Goal: Task Accomplishment & Management: Use online tool/utility

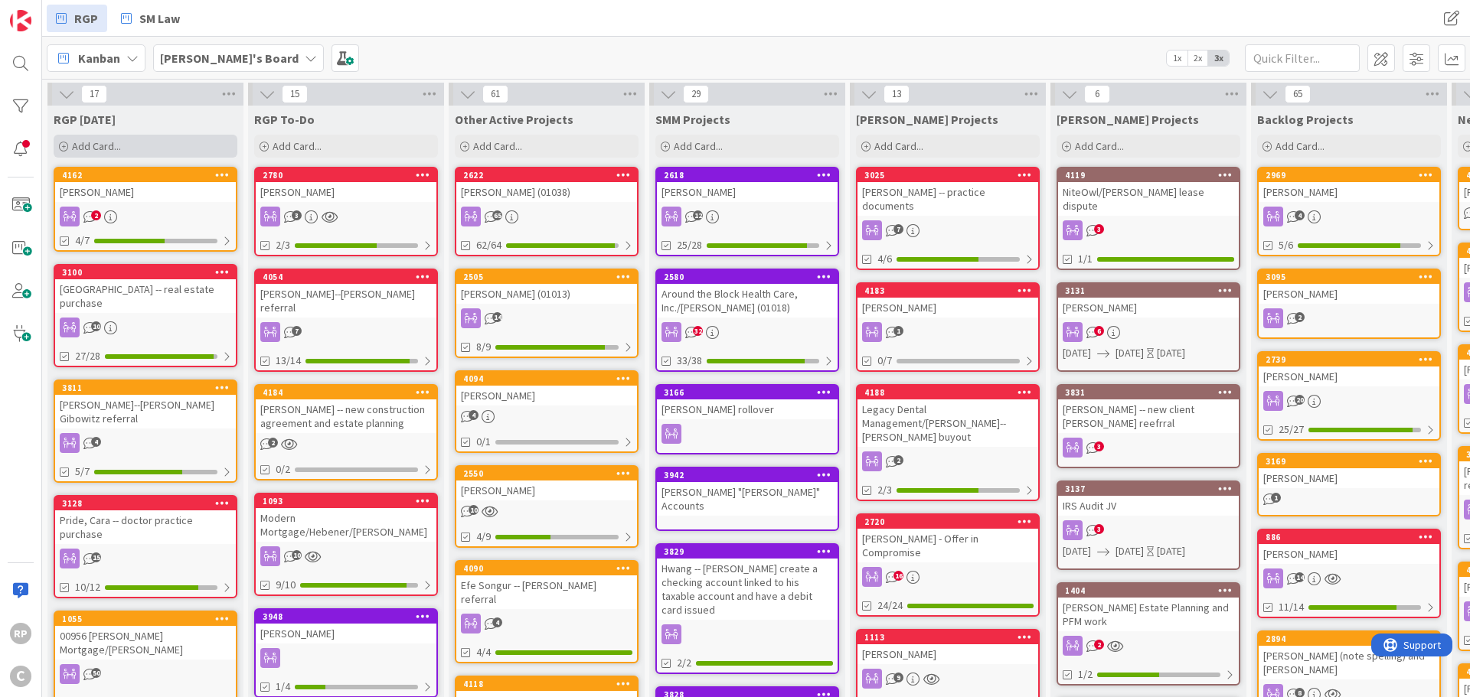
click at [109, 142] on span "Add Card..." at bounding box center [96, 146] width 49 height 14
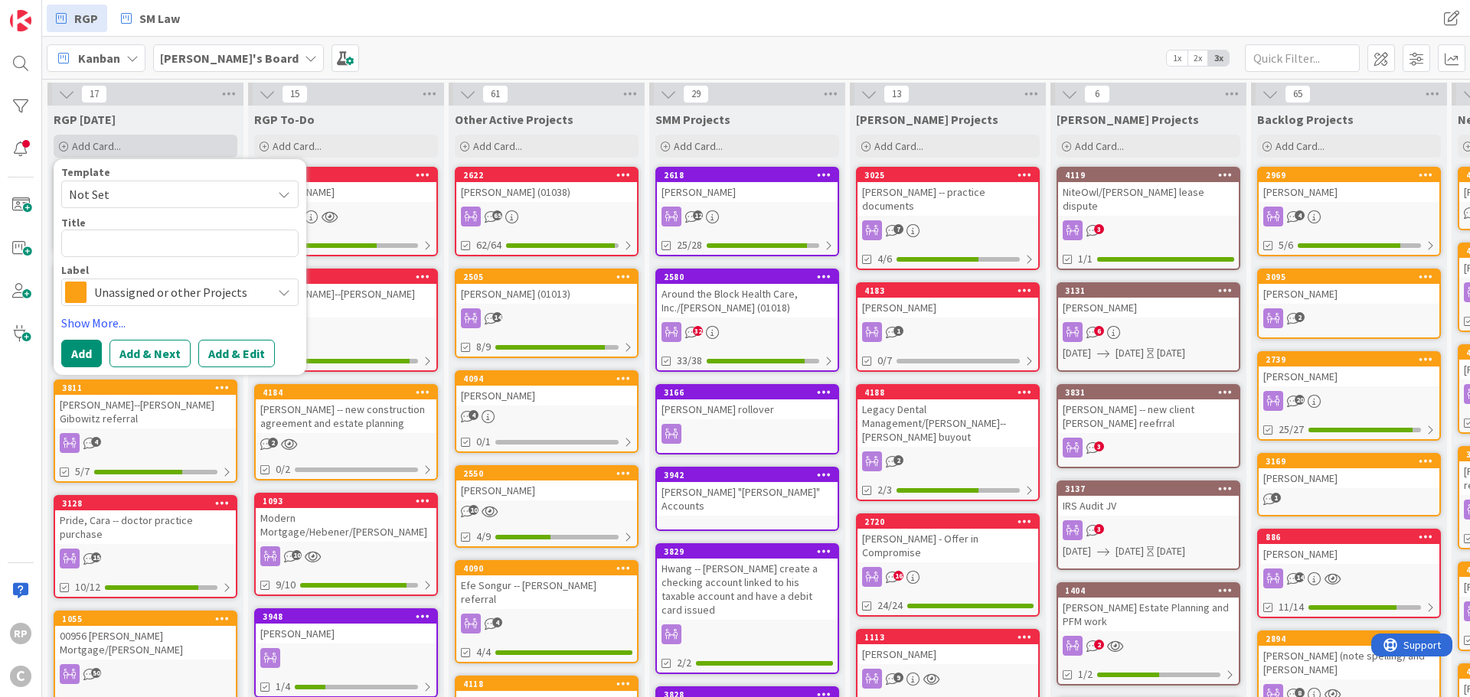
type textarea "x"
type textarea "S"
type textarea "x"
type textarea "Sw"
type textarea "x"
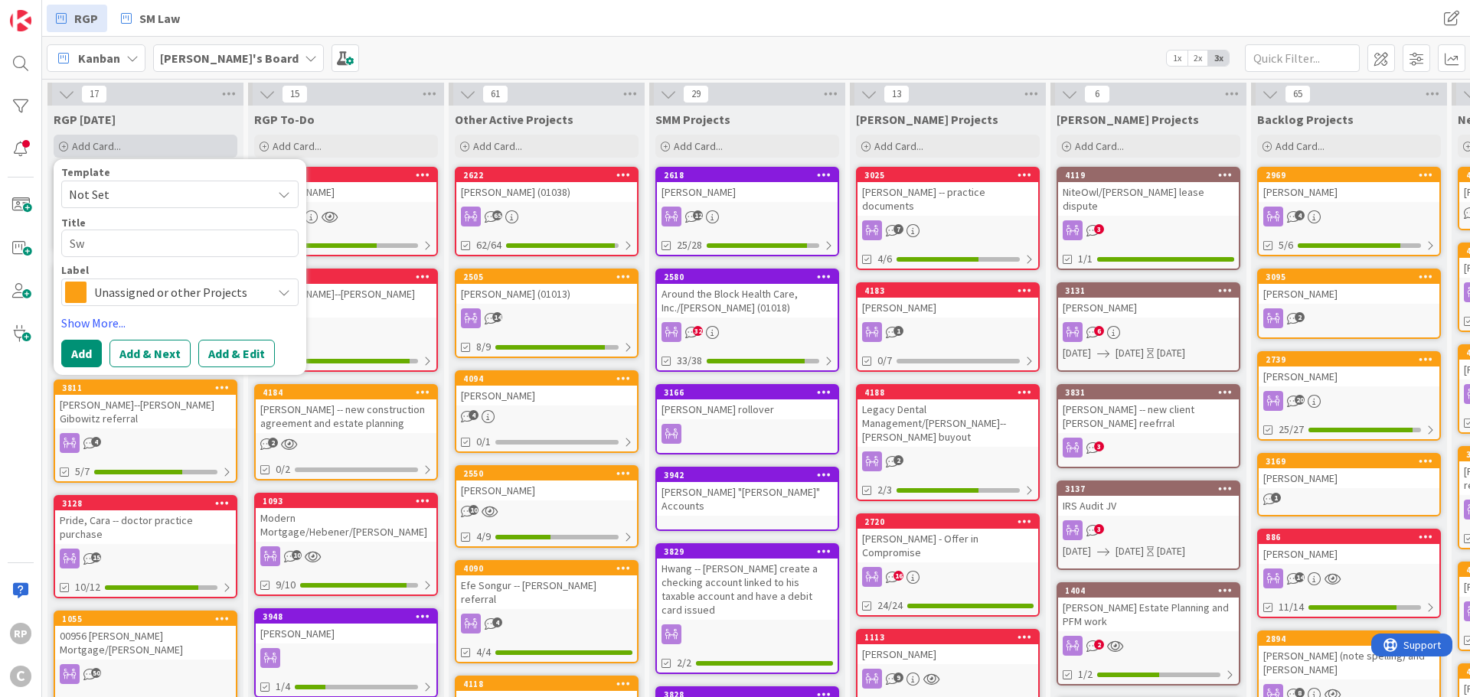
type textarea "Swa"
type textarea "x"
type textarea "Swar"
type textarea "x"
type textarea "Swarm"
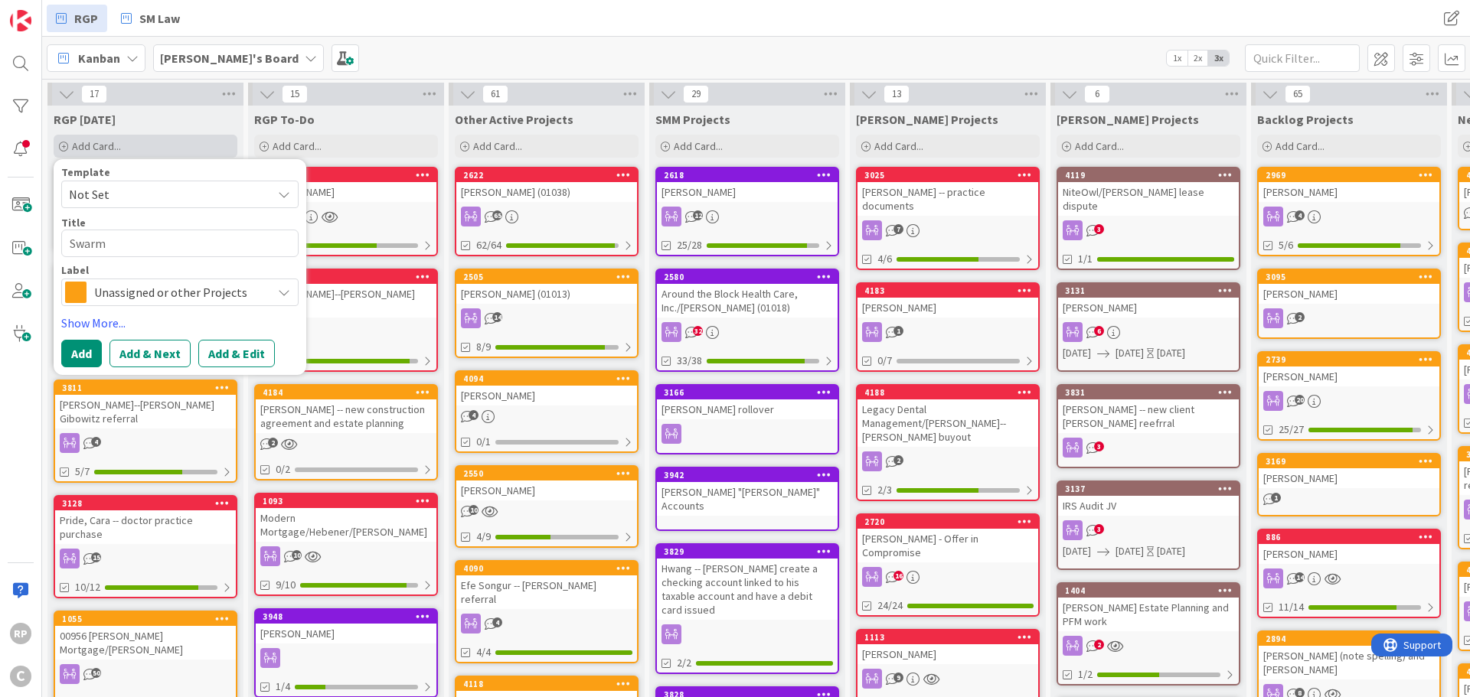
type textarea "x"
type textarea "Swarm"
type textarea "x"
type textarea "Swarm ta"
type textarea "x"
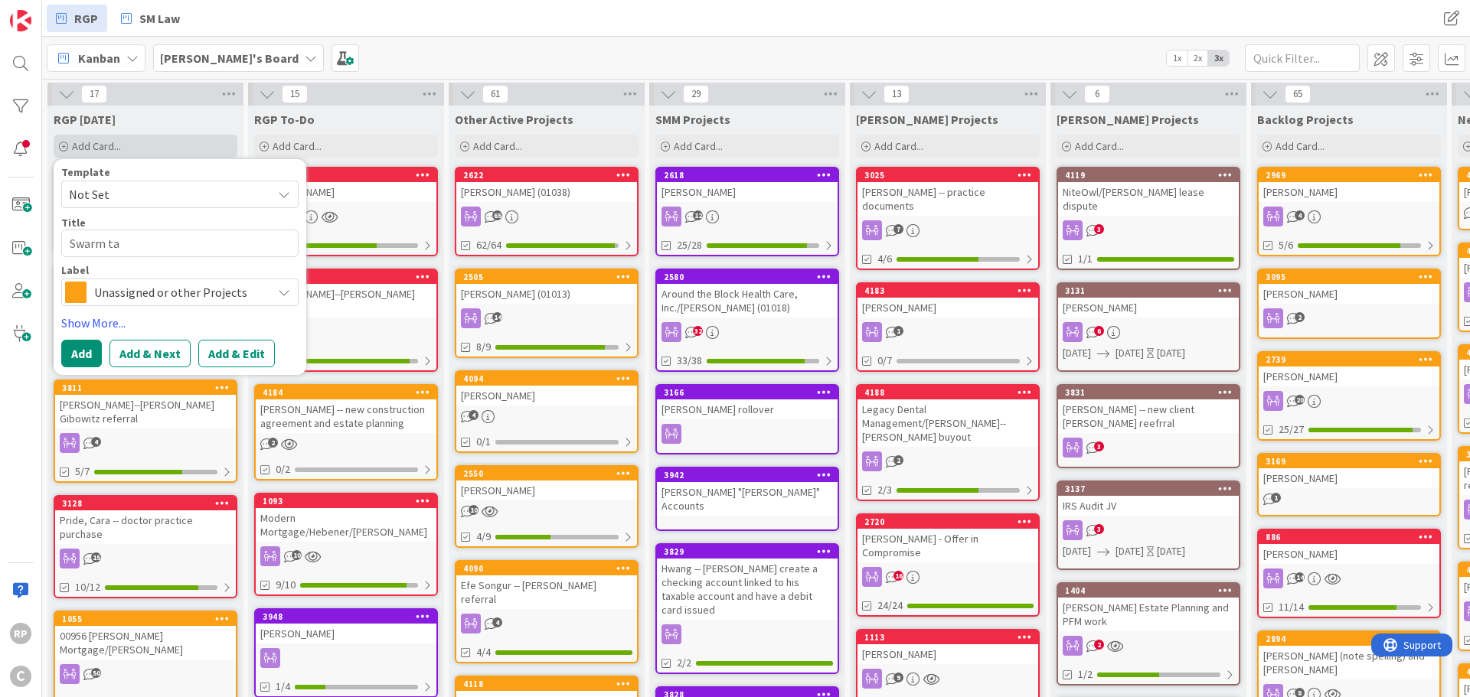
type textarea "Swarm tax"
type textarea "x"
type textarea "Swarm tax s"
type textarea "x"
type textarea "Swarm tax su"
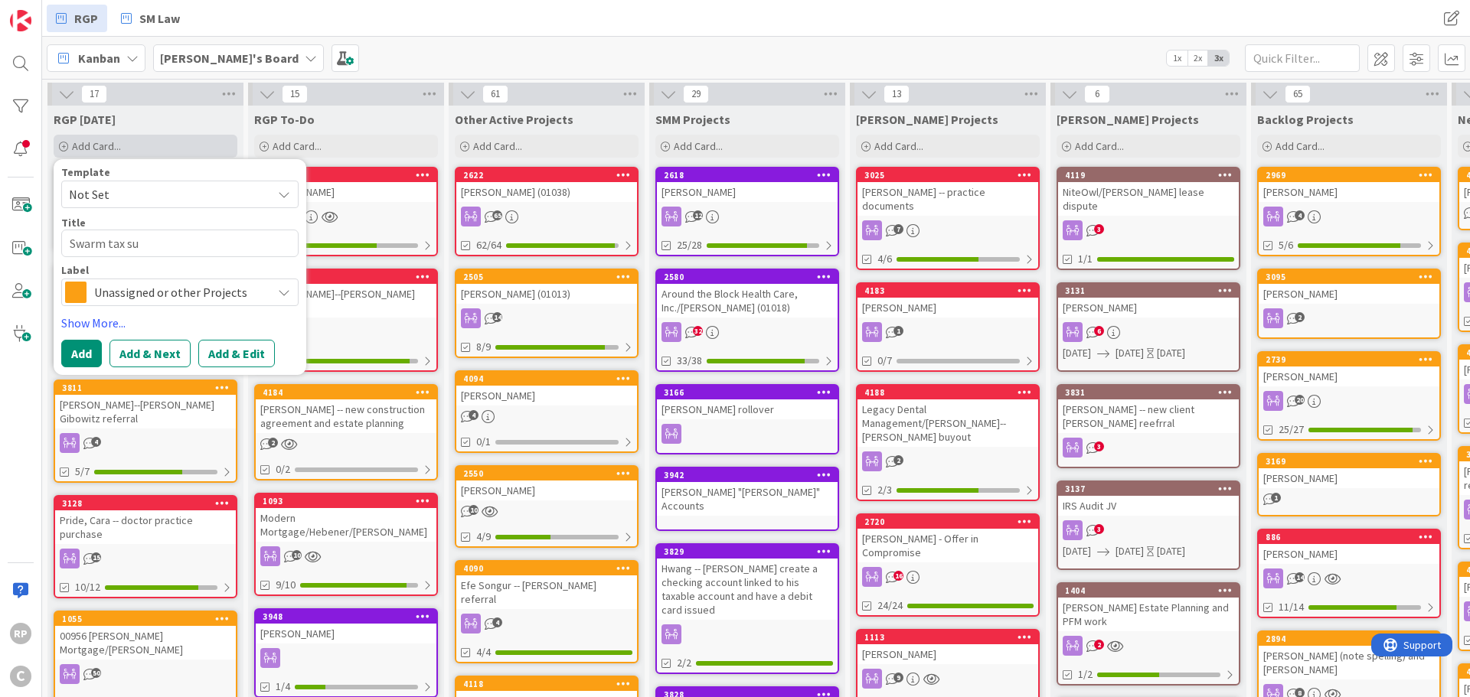
type textarea "x"
type textarea "Swarm tax sum"
type textarea "x"
type textarea "Swarm tax summ"
type textarea "x"
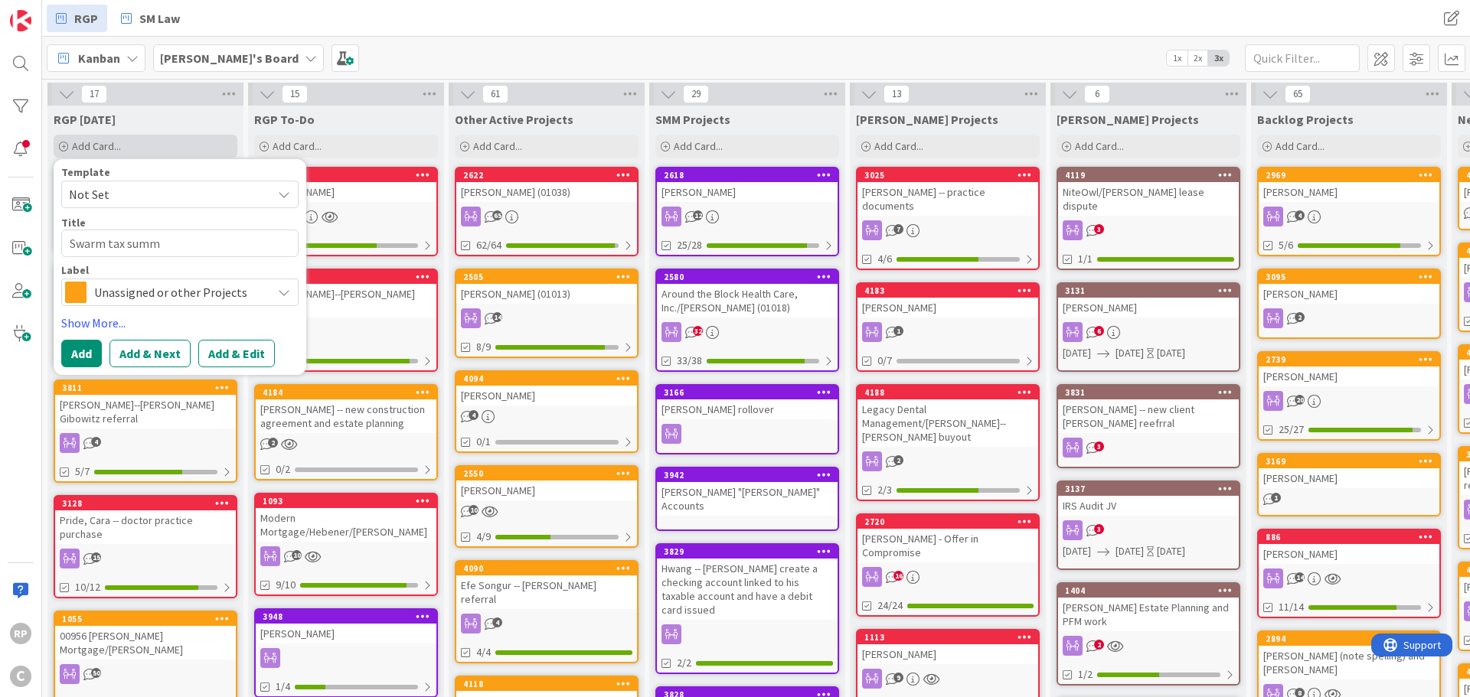
type textarea "Swarm tax sum"
type textarea "x"
type textarea "Swarm tax su"
type textarea "x"
type textarea "Swarm tax s"
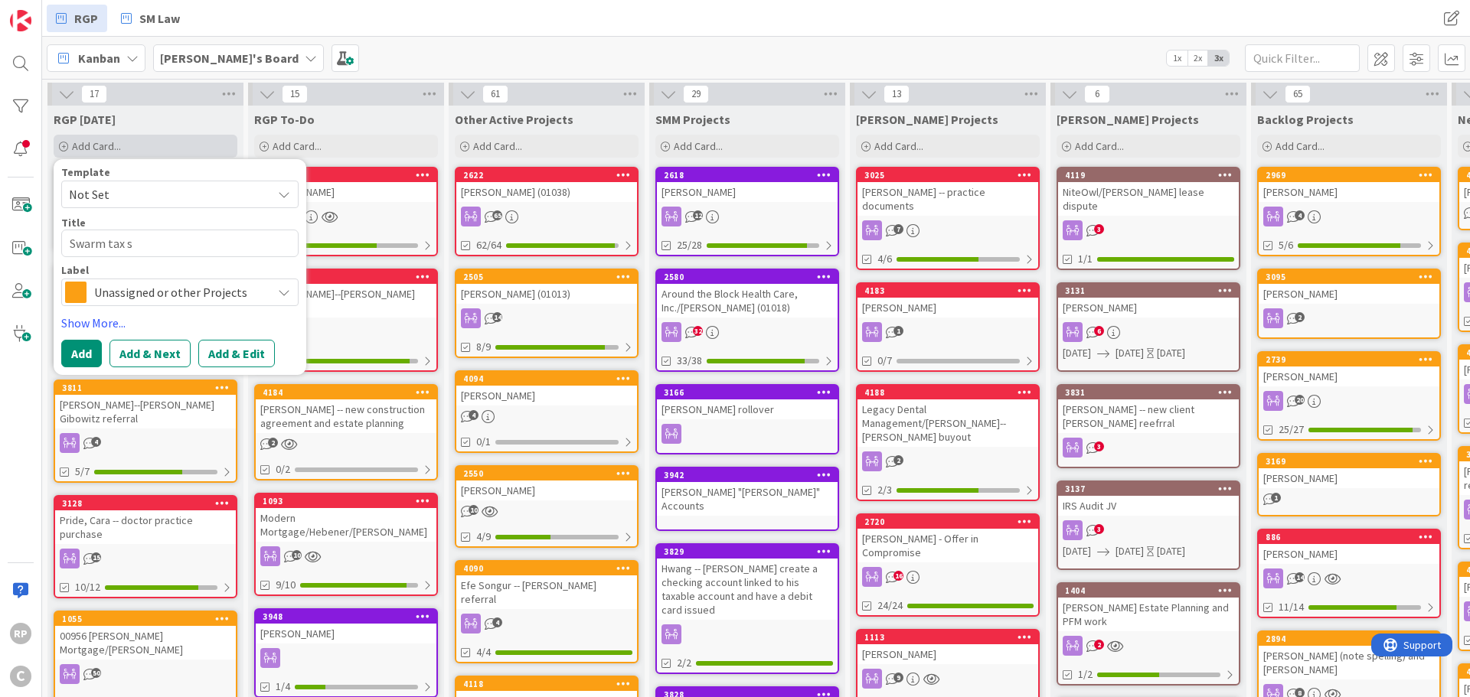
type textarea "x"
type textarea "Swarm tax"
type textarea "x"
type textarea "Swarm tax"
type textarea "x"
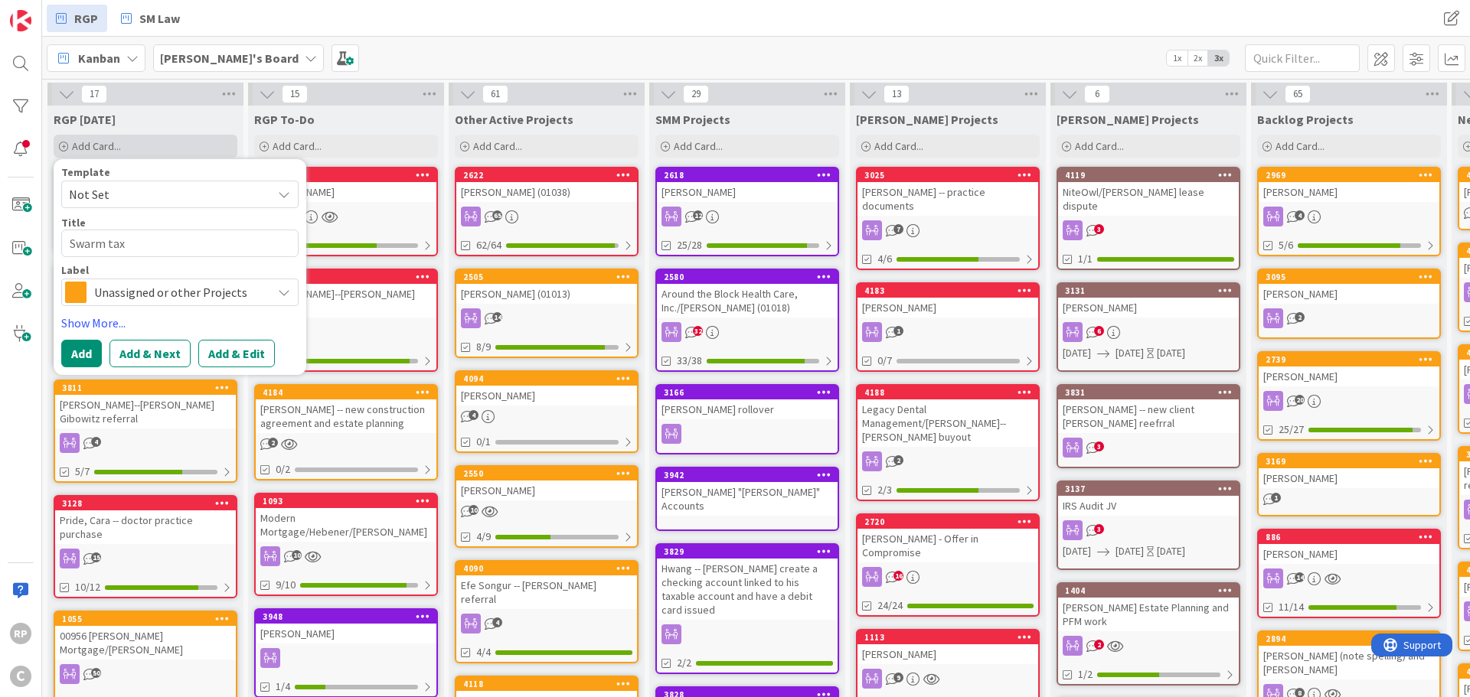
type textarea "Swarm ta"
type textarea "x"
type textarea "Swarm t"
type textarea "x"
type textarea "Swarm"
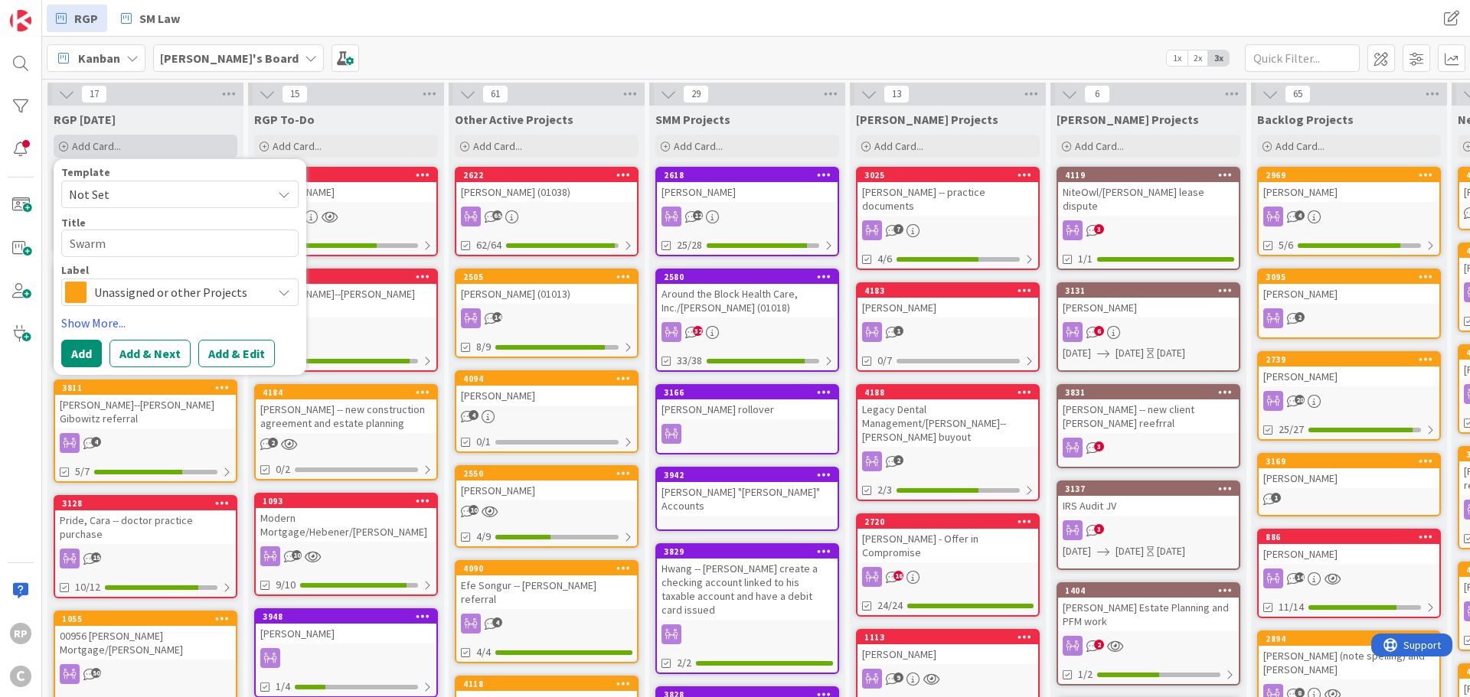
type textarea "x"
type textarea "Swarm e"
type textarea "x"
type textarea "Swarm es"
type textarea "x"
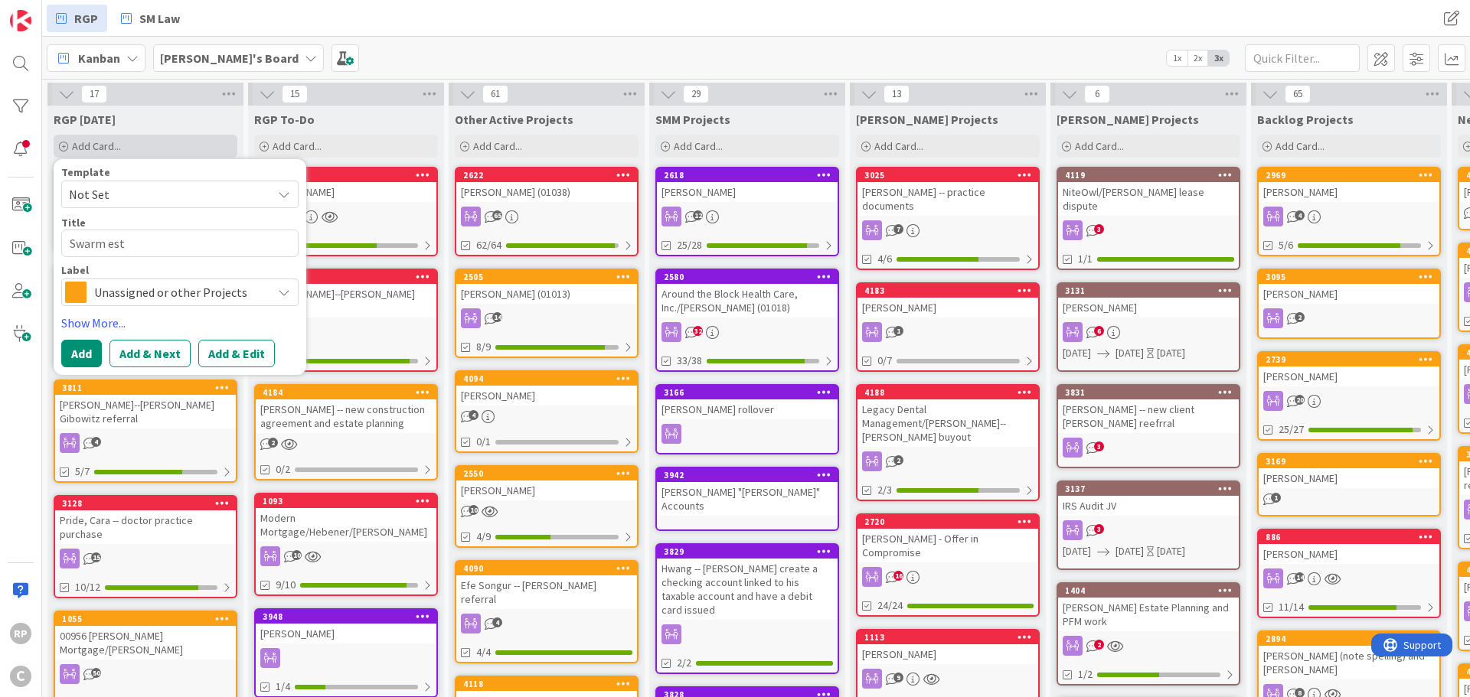
type textarea "Swarm esti"
type textarea "x"
type textarea "Swarm estim"
type textarea "x"
type textarea "Swarm estimat"
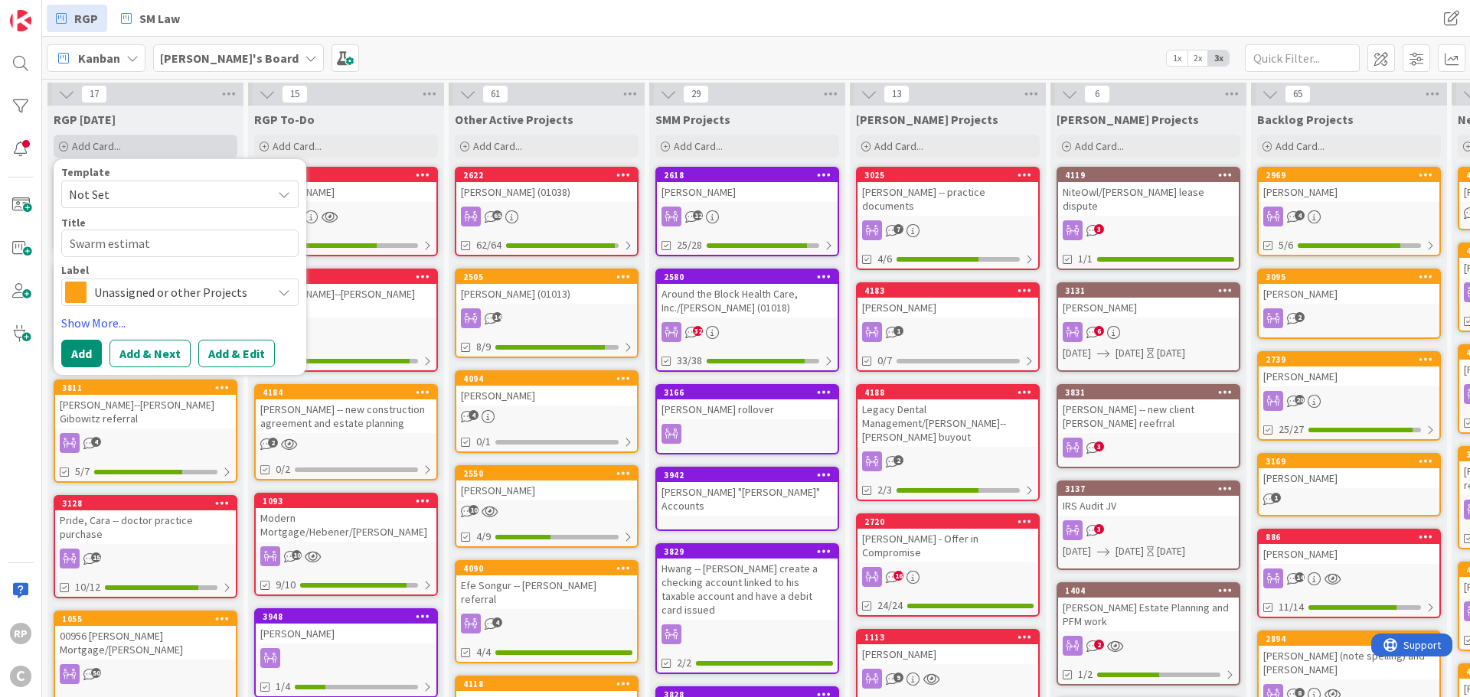
type textarea "x"
type textarea "Swarm estimate"
type textarea "x"
type textarea "Swarm estimated"
type textarea "x"
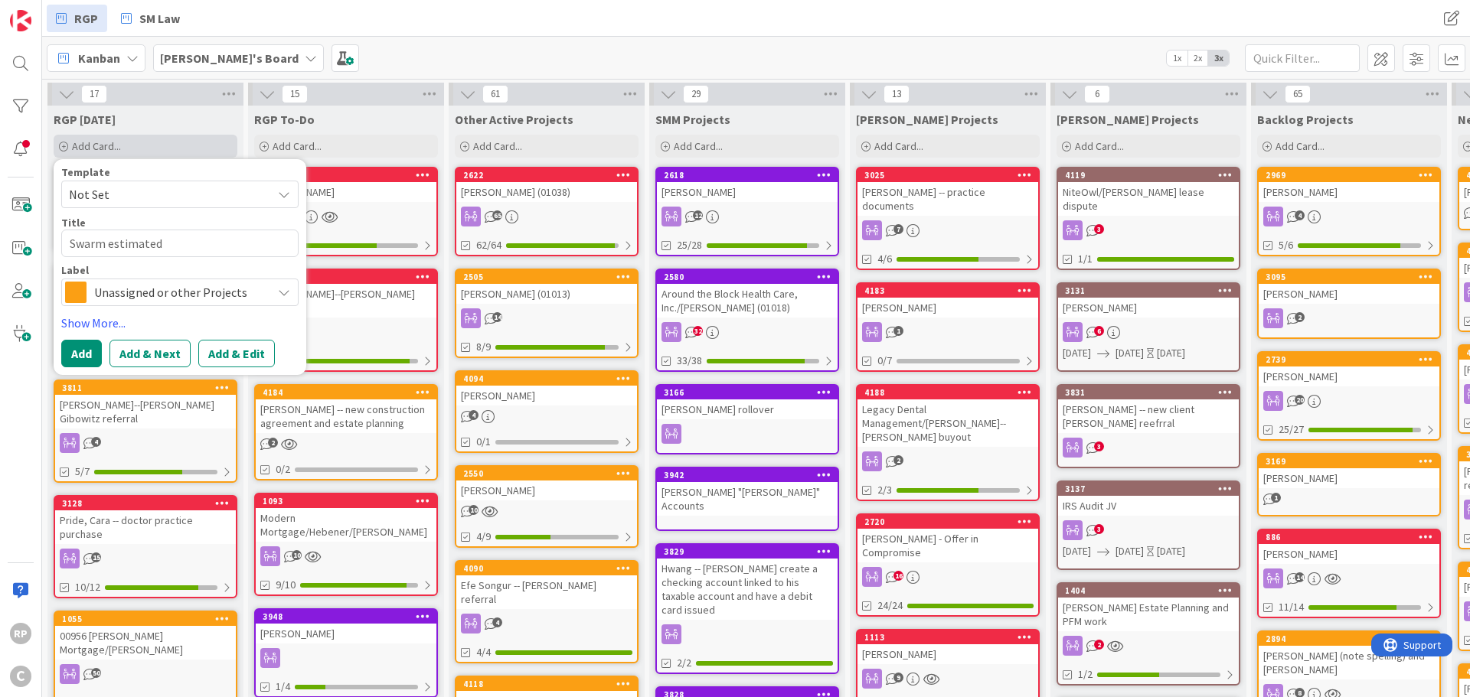
type textarea "Swarm estimated"
type textarea "x"
type textarea "Swarm estimated t"
type textarea "x"
type textarea "Swarm estimated ta"
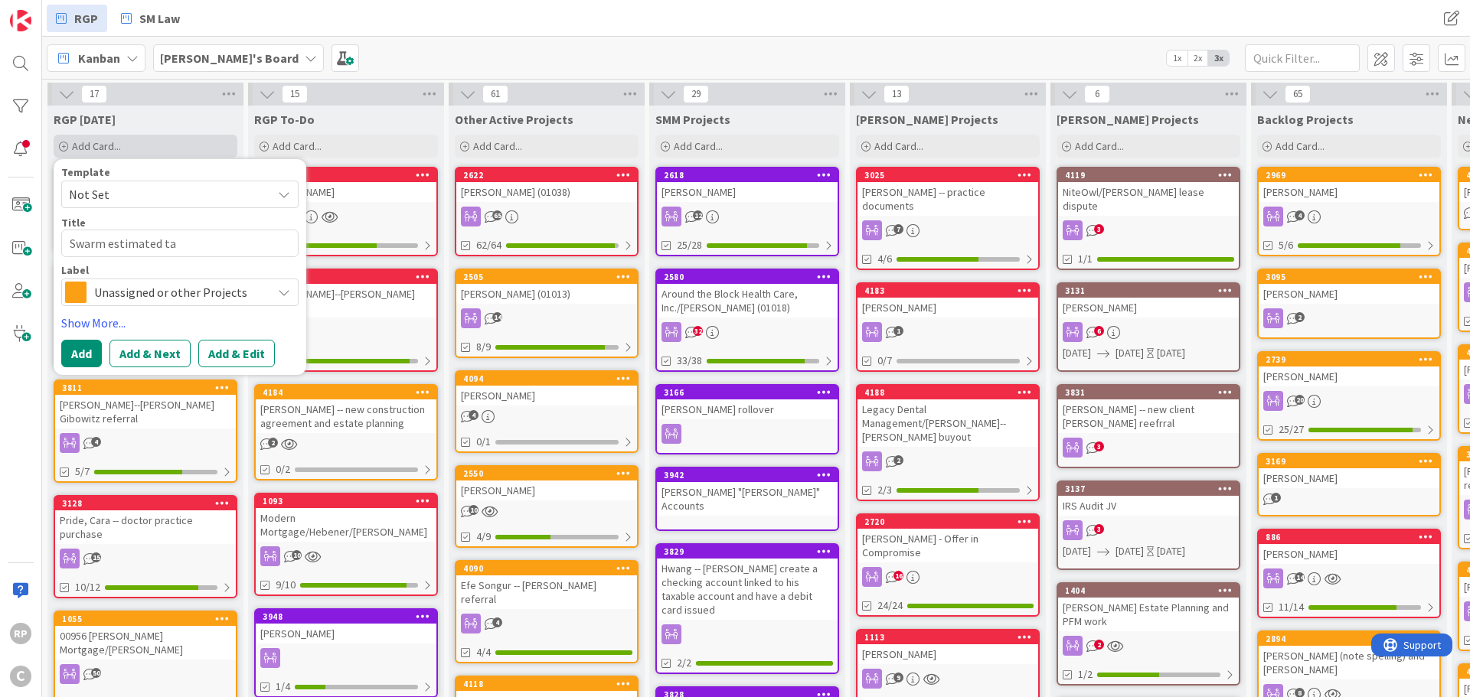
type textarea "x"
type textarea "Swarm estimated tax"
type textarea "x"
type textarea "Swarm estimated tax p"
type textarea "x"
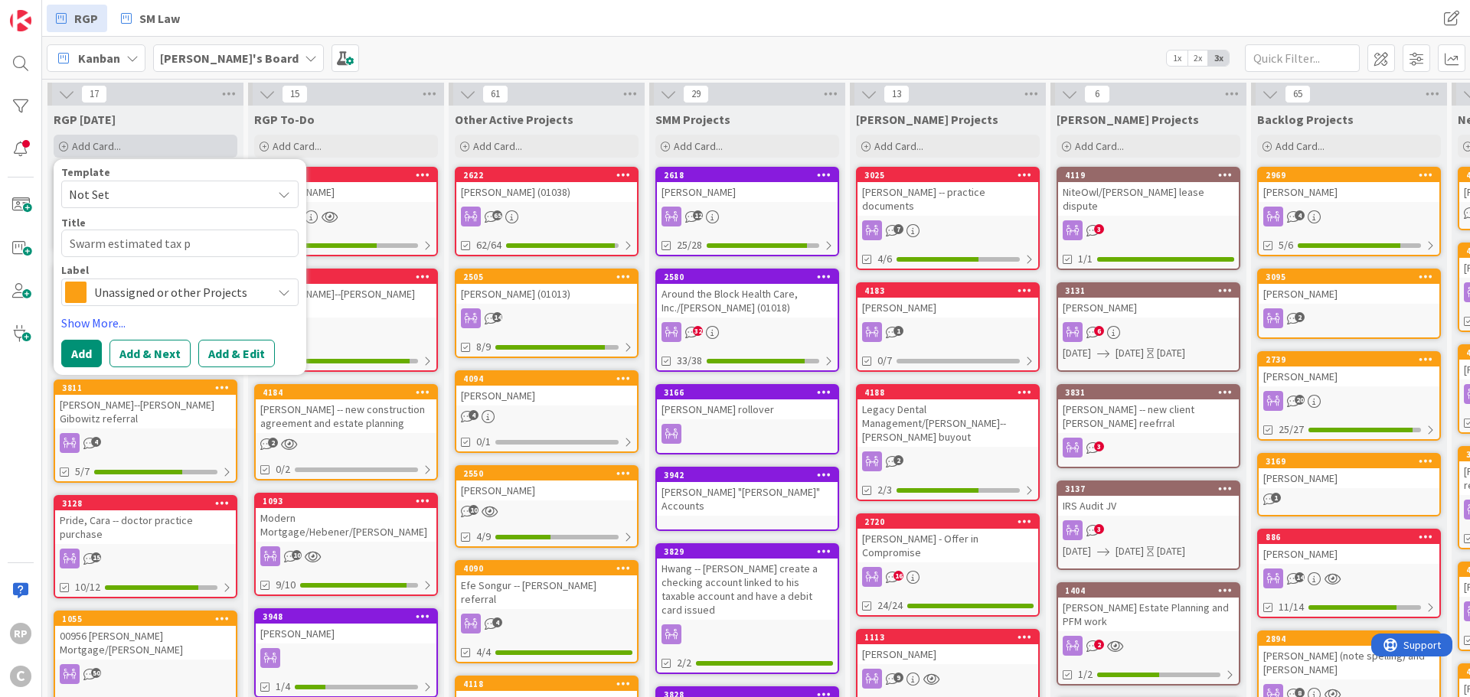
type textarea "Swarm estimated tax pl"
type textarea "x"
type textarea "Swarm estimated tax pla"
type textarea "x"
type textarea "Swarm estimated tax plan"
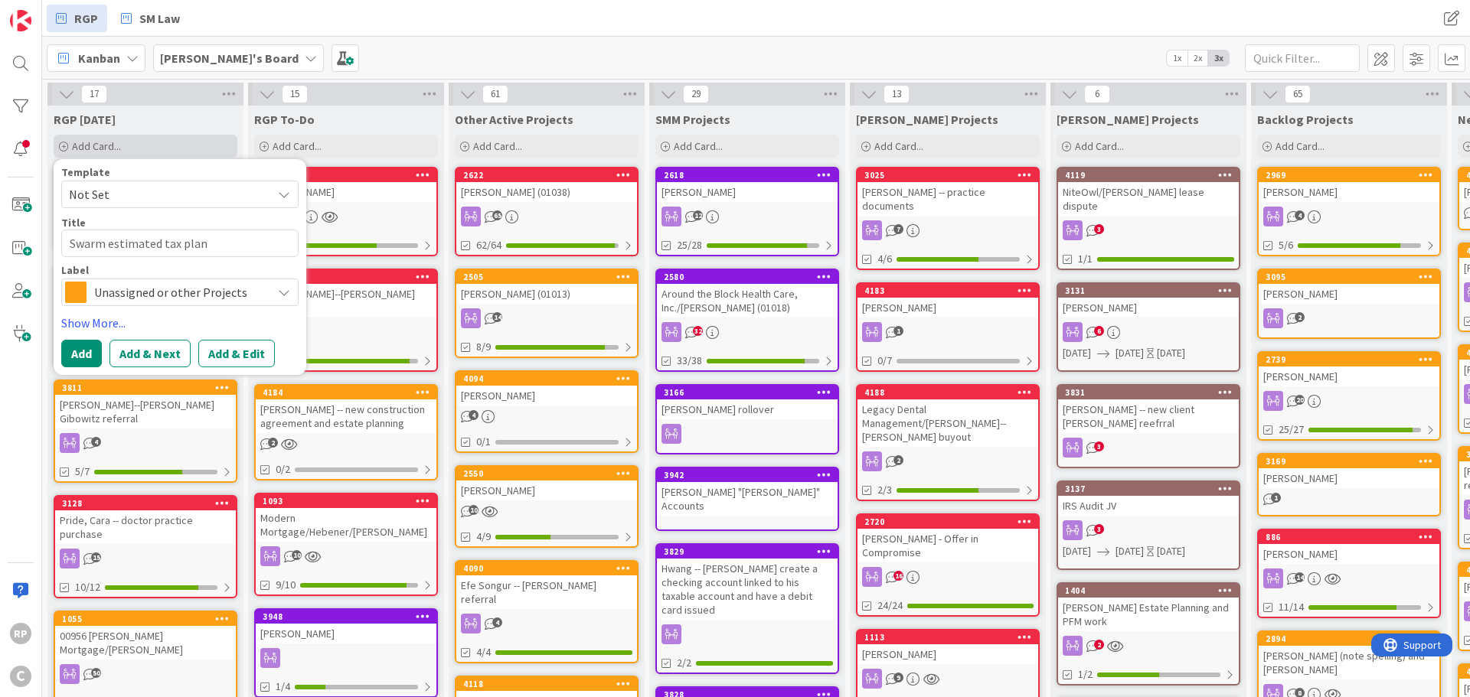
type textarea "x"
type textarea "Swarm estimated tax plann"
type textarea "x"
type textarea "Swarm estimated tax planni"
type textarea "x"
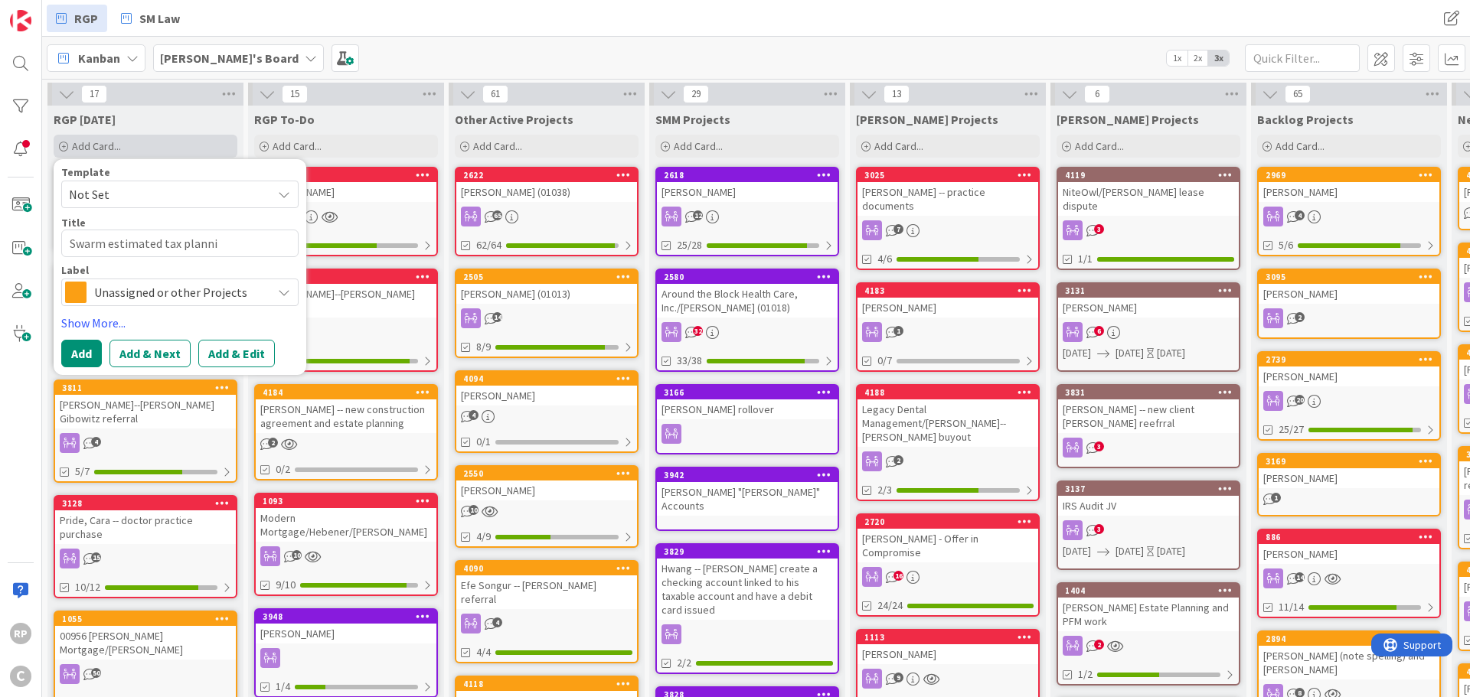
type textarea "Swarm estimated tax plannin"
type textarea "x"
type textarea "Swarm estimated tax planning"
click at [86, 344] on button "Add" at bounding box center [81, 354] width 41 height 28
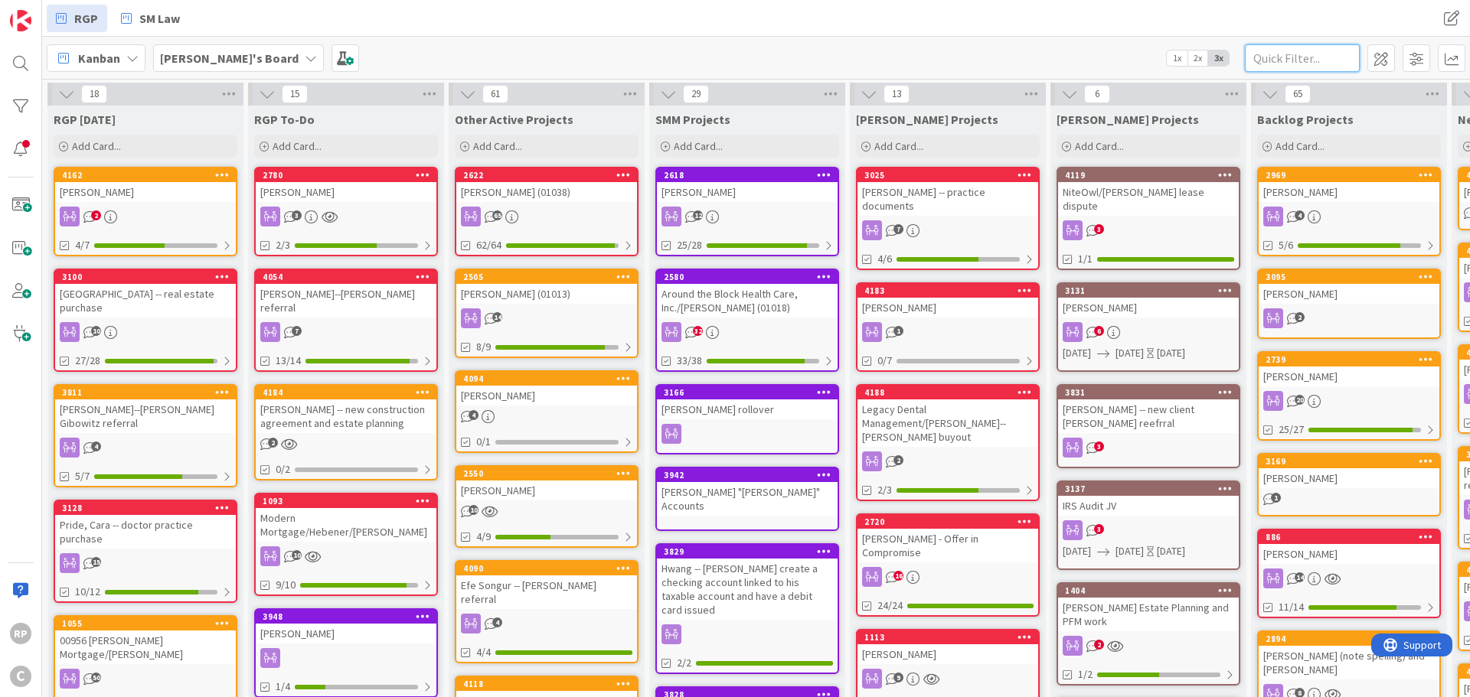
click at [1275, 54] on input "text" at bounding box center [1302, 58] width 115 height 28
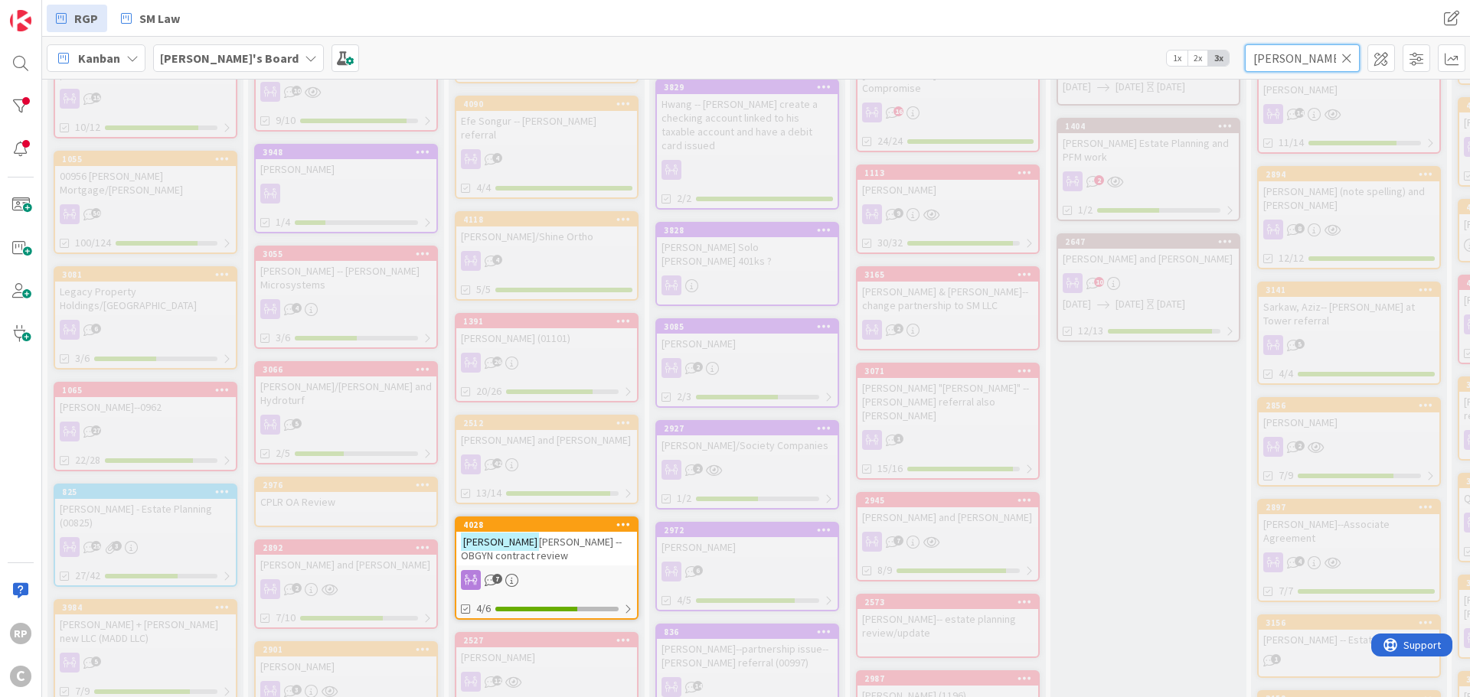
scroll to position [536, 0]
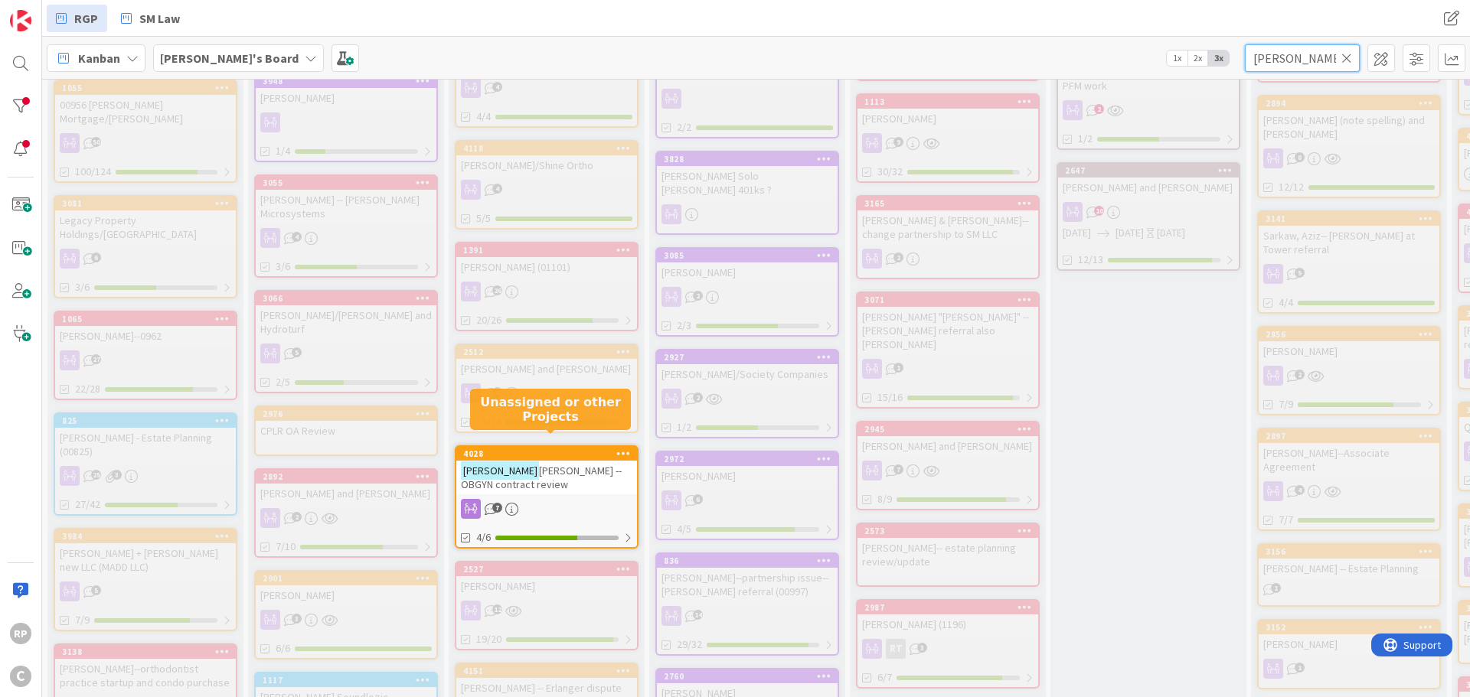
type input "[PERSON_NAME]"
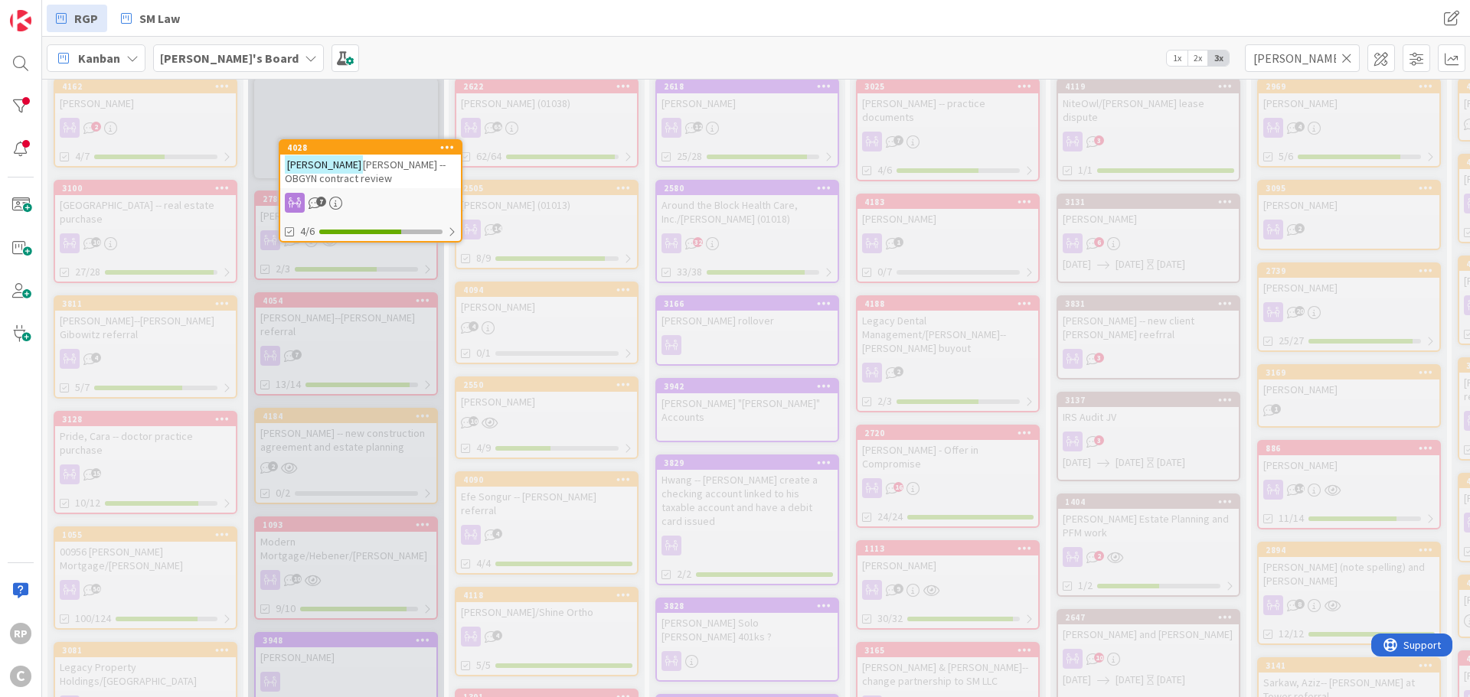
scroll to position [0, 0]
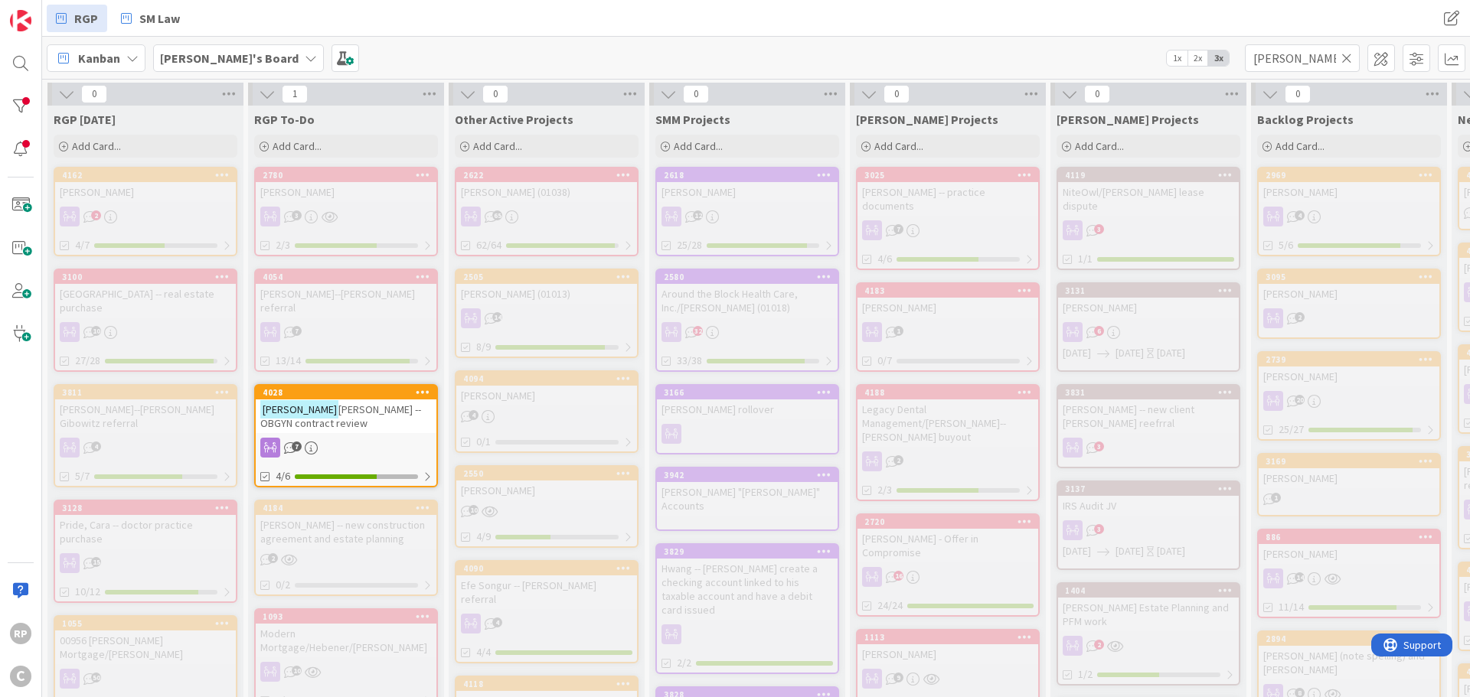
click at [347, 417] on div "[PERSON_NAME] [PERSON_NAME] -- OBGYN contract review" at bounding box center [346, 417] width 181 height 34
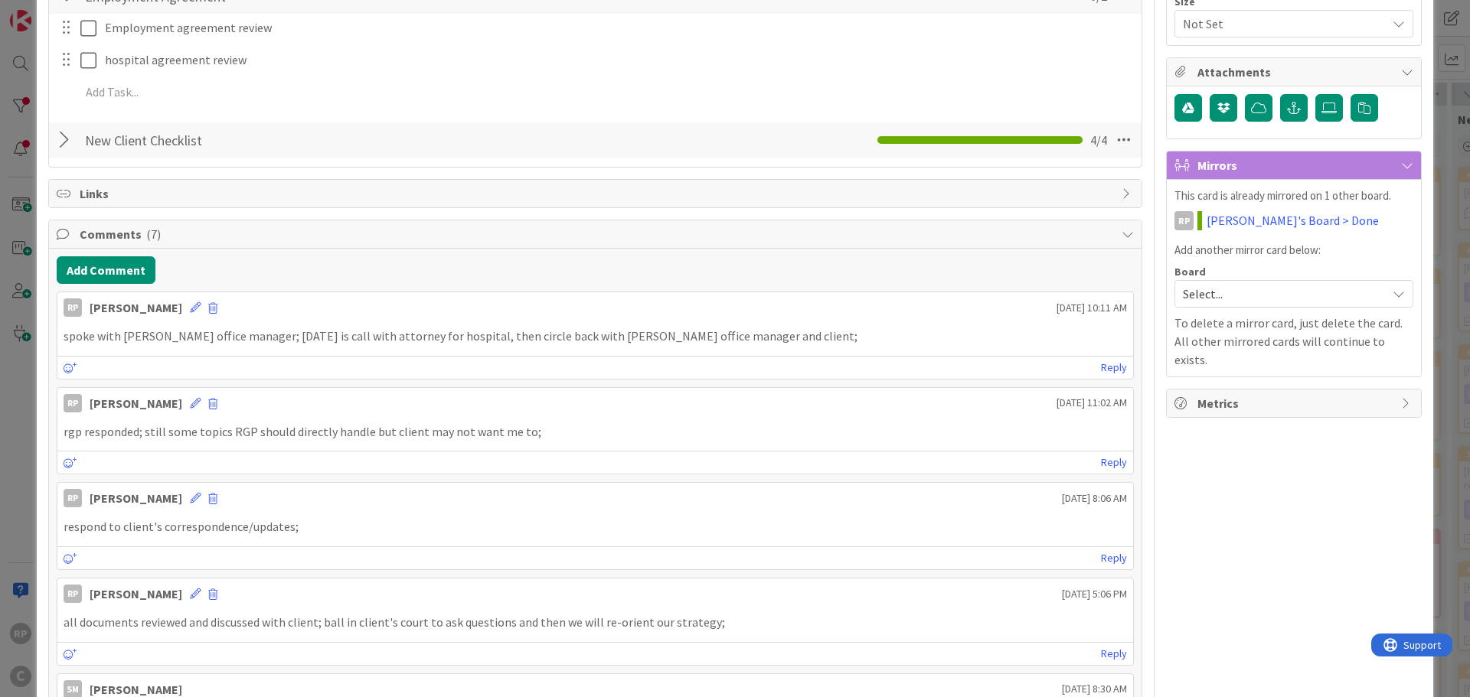
scroll to position [383, 0]
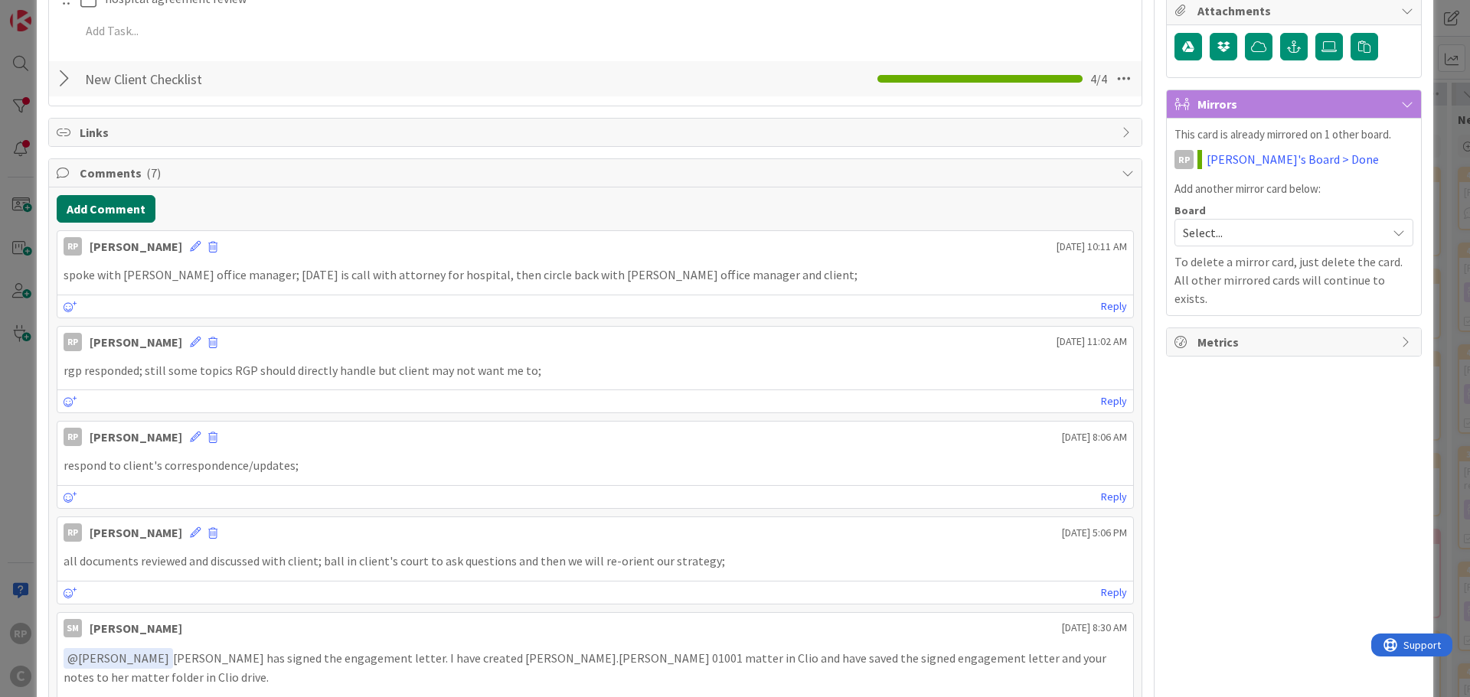
click at [116, 211] on button "Add Comment" at bounding box center [106, 209] width 99 height 28
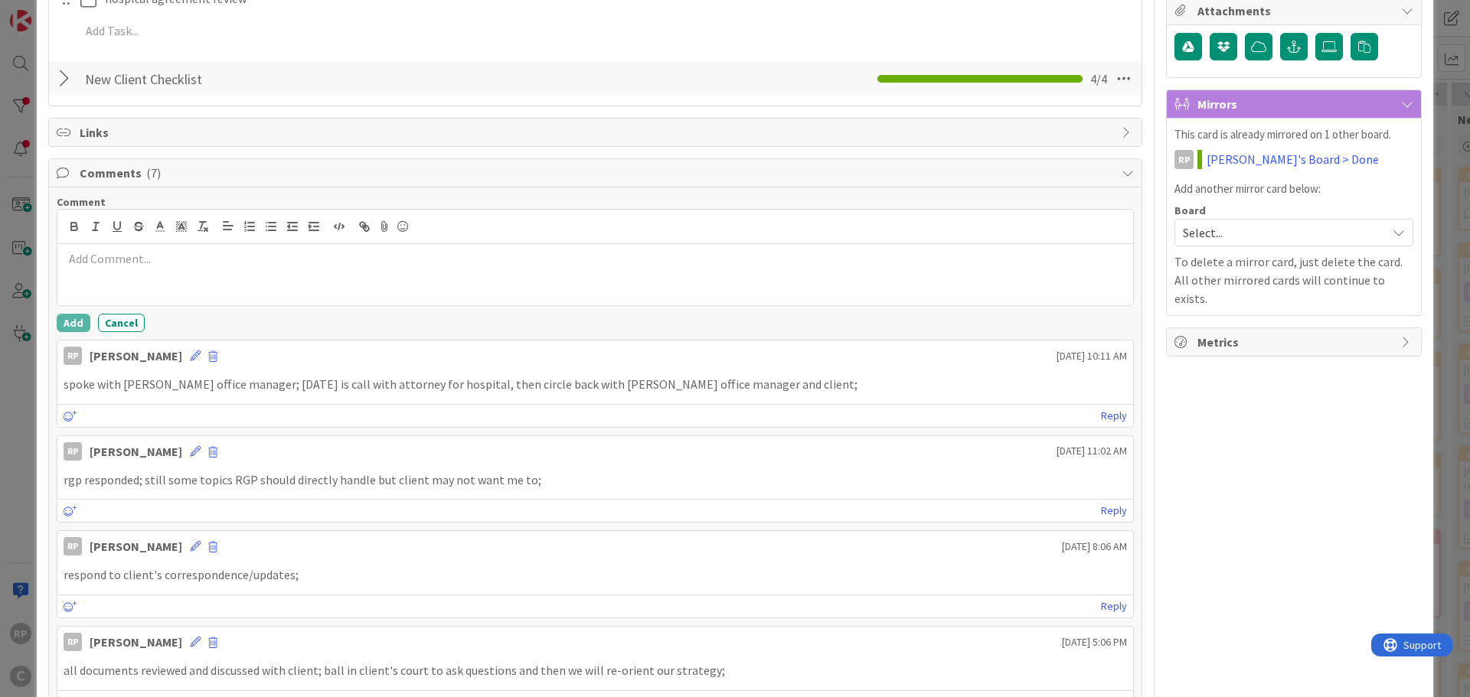
click at [122, 276] on div at bounding box center [595, 274] width 1076 height 61
click at [66, 323] on button "Add" at bounding box center [74, 323] width 34 height 18
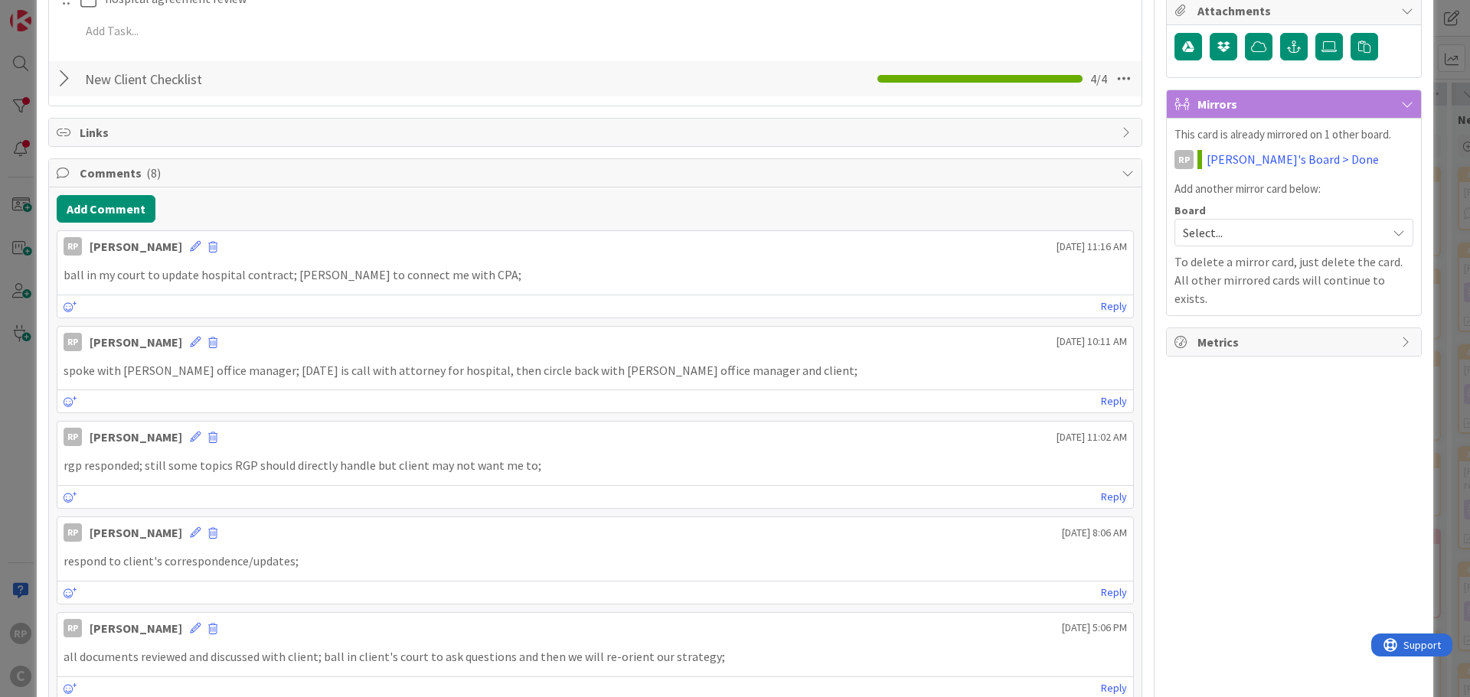
scroll to position [0, 0]
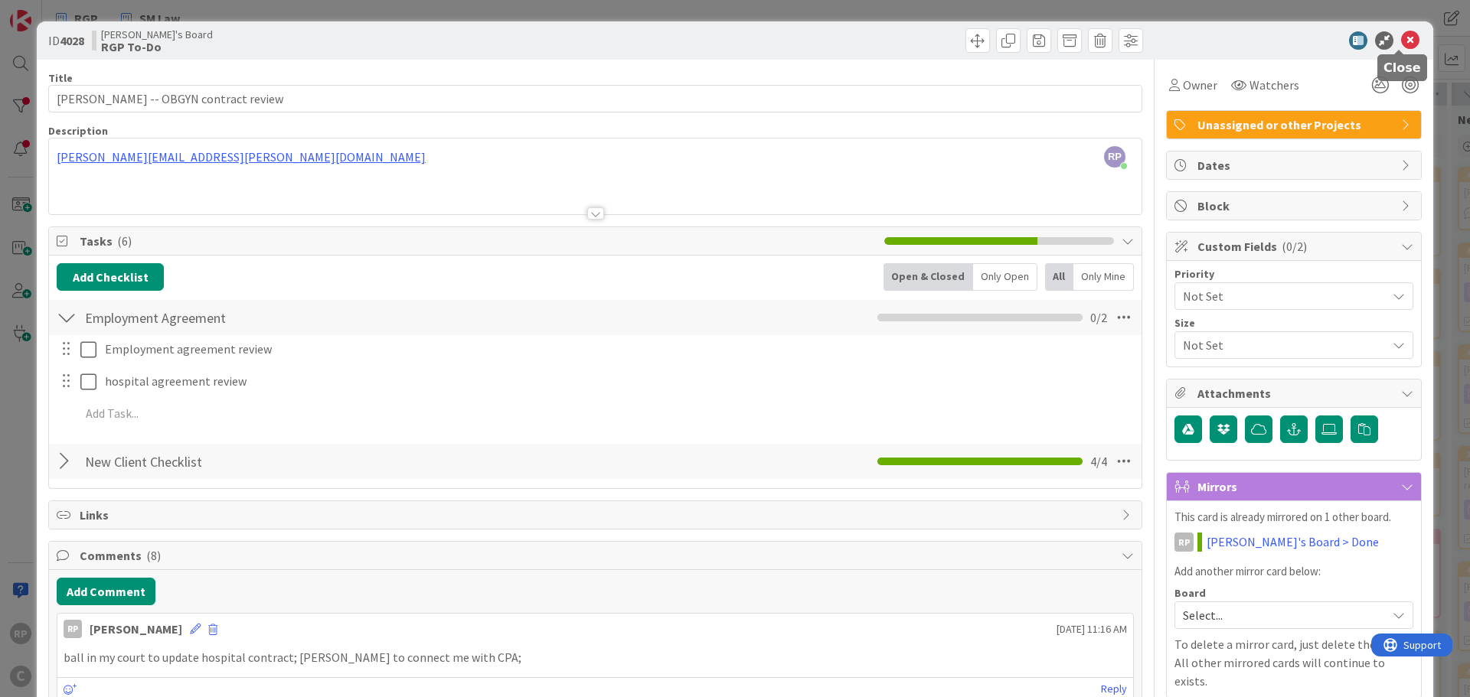
click at [1401, 39] on icon at bounding box center [1410, 40] width 18 height 18
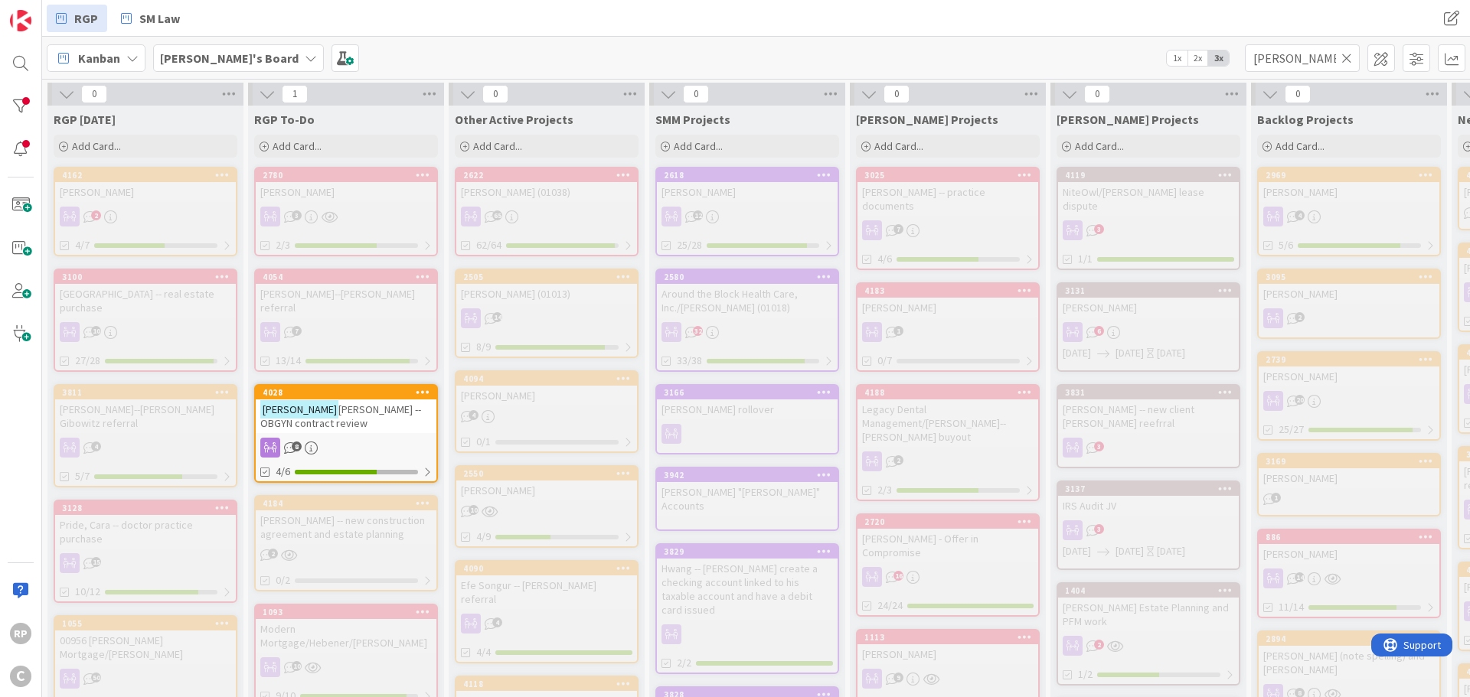
click at [1347, 64] on icon at bounding box center [1346, 58] width 11 height 14
